Goal: Information Seeking & Learning: Check status

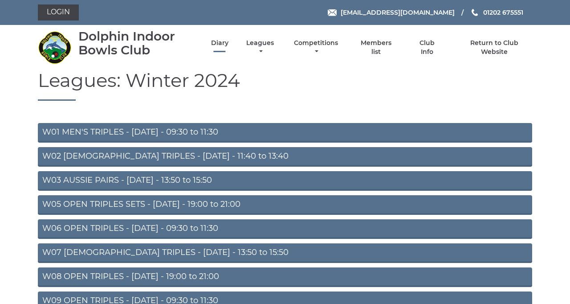
click at [229, 47] on link "Diary" at bounding box center [219, 43] width 17 height 8
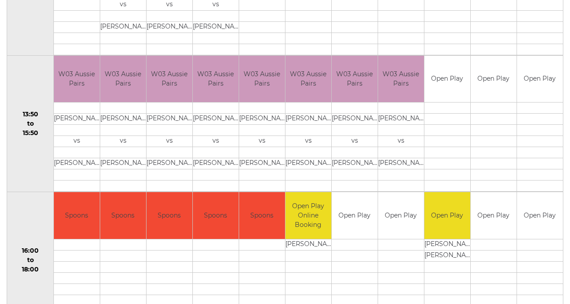
scroll to position [524, 0]
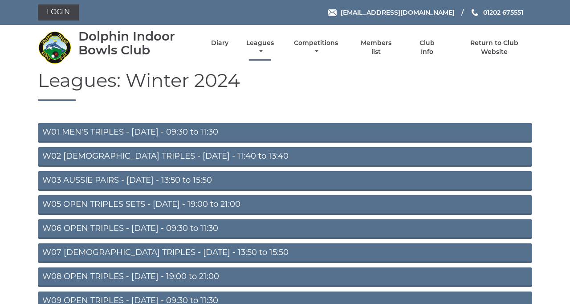
click at [276, 56] on link "Leagues" at bounding box center [260, 47] width 32 height 17
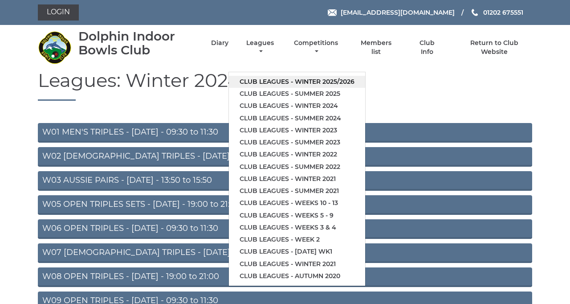
click at [365, 88] on link "Club leagues - Winter 2025/2026" at bounding box center [297, 82] width 136 height 12
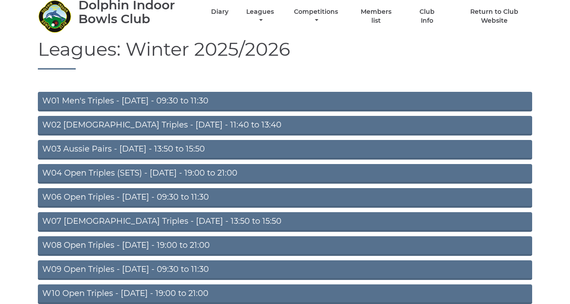
scroll to position [35, 0]
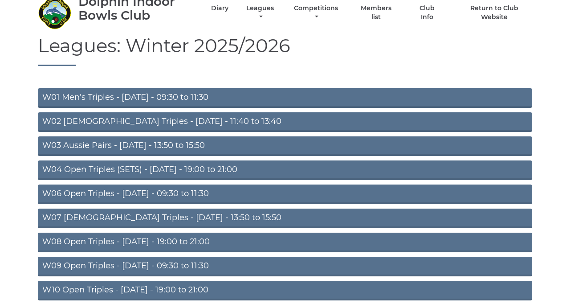
click at [367, 156] on link "W03 Aussie Pairs - Monday - 13:50 to 15:50" at bounding box center [285, 146] width 495 height 20
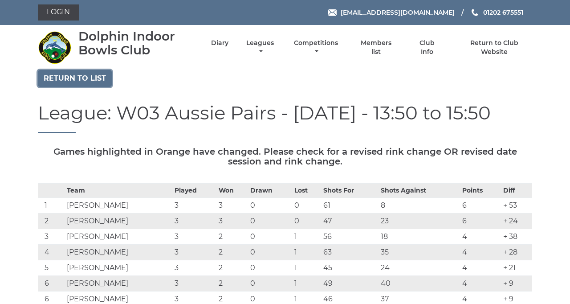
click at [102, 87] on link "Return to list" at bounding box center [75, 78] width 74 height 17
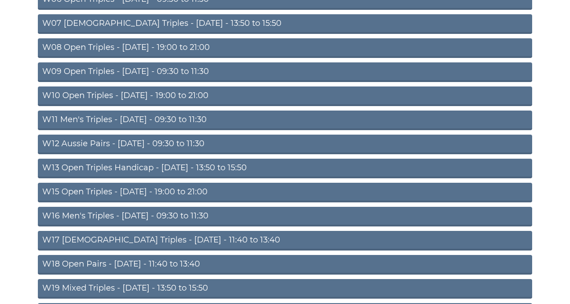
click at [333, 178] on link "W13 Open Triples Handicap - [DATE] - 13:50 to 15:50" at bounding box center [285, 169] width 495 height 20
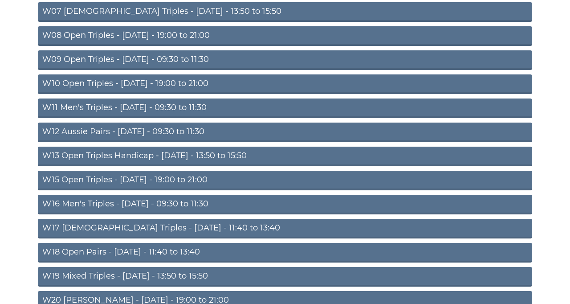
scroll to position [269, 0]
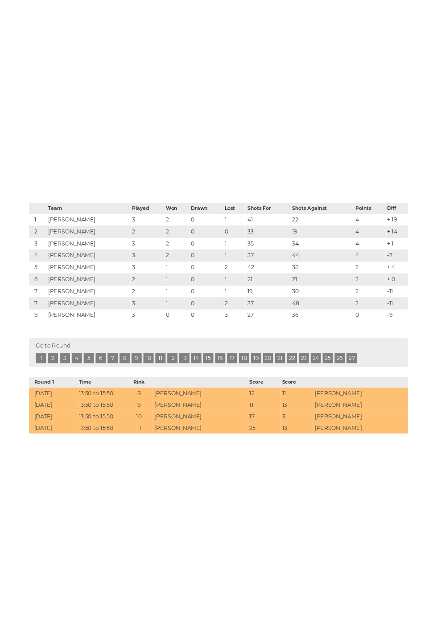
scroll to position [252, 0]
